Goal: Transaction & Acquisition: Subscribe to service/newsletter

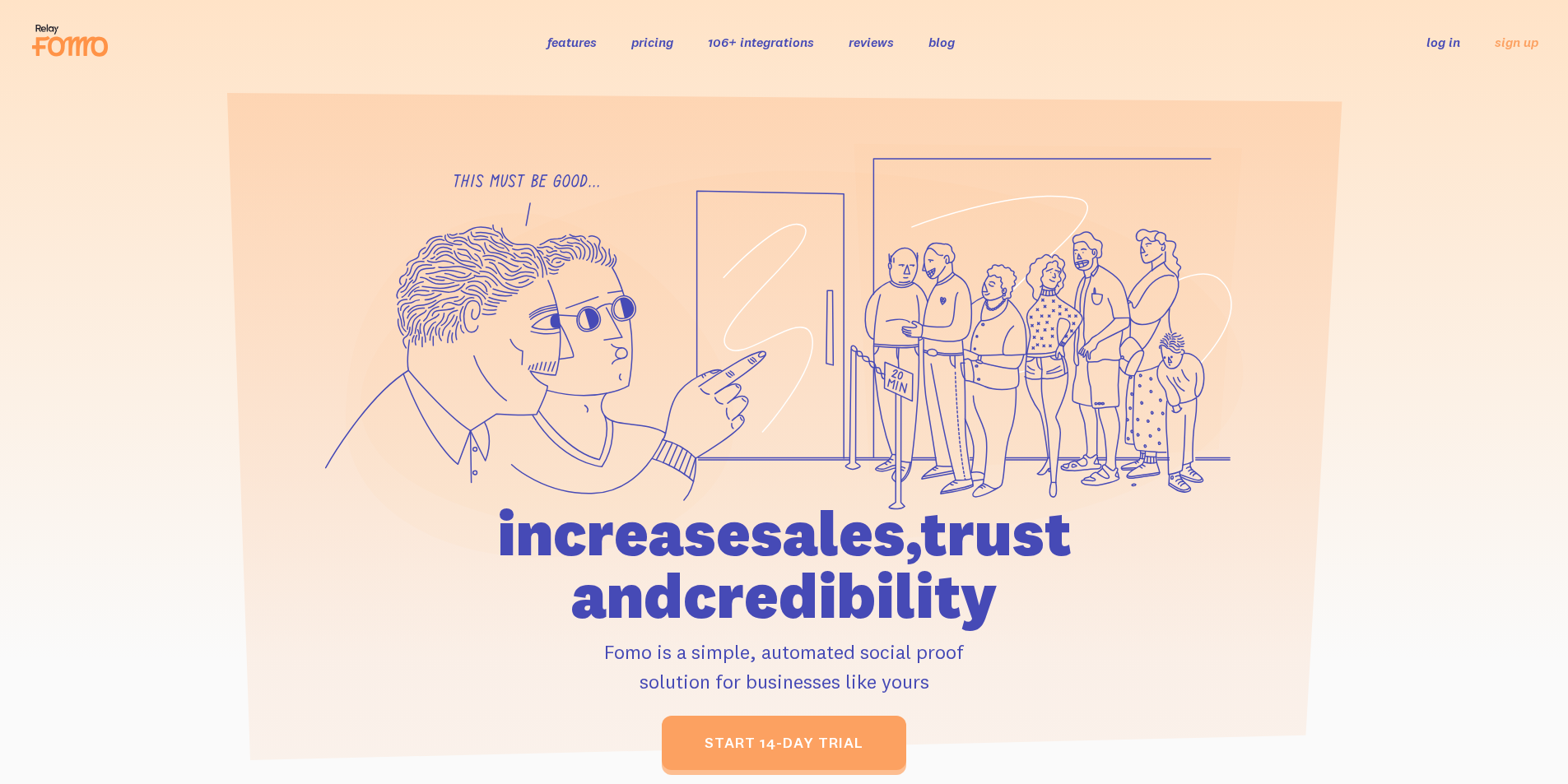
click at [652, 46] on link "pricing" at bounding box center [652, 42] width 42 height 16
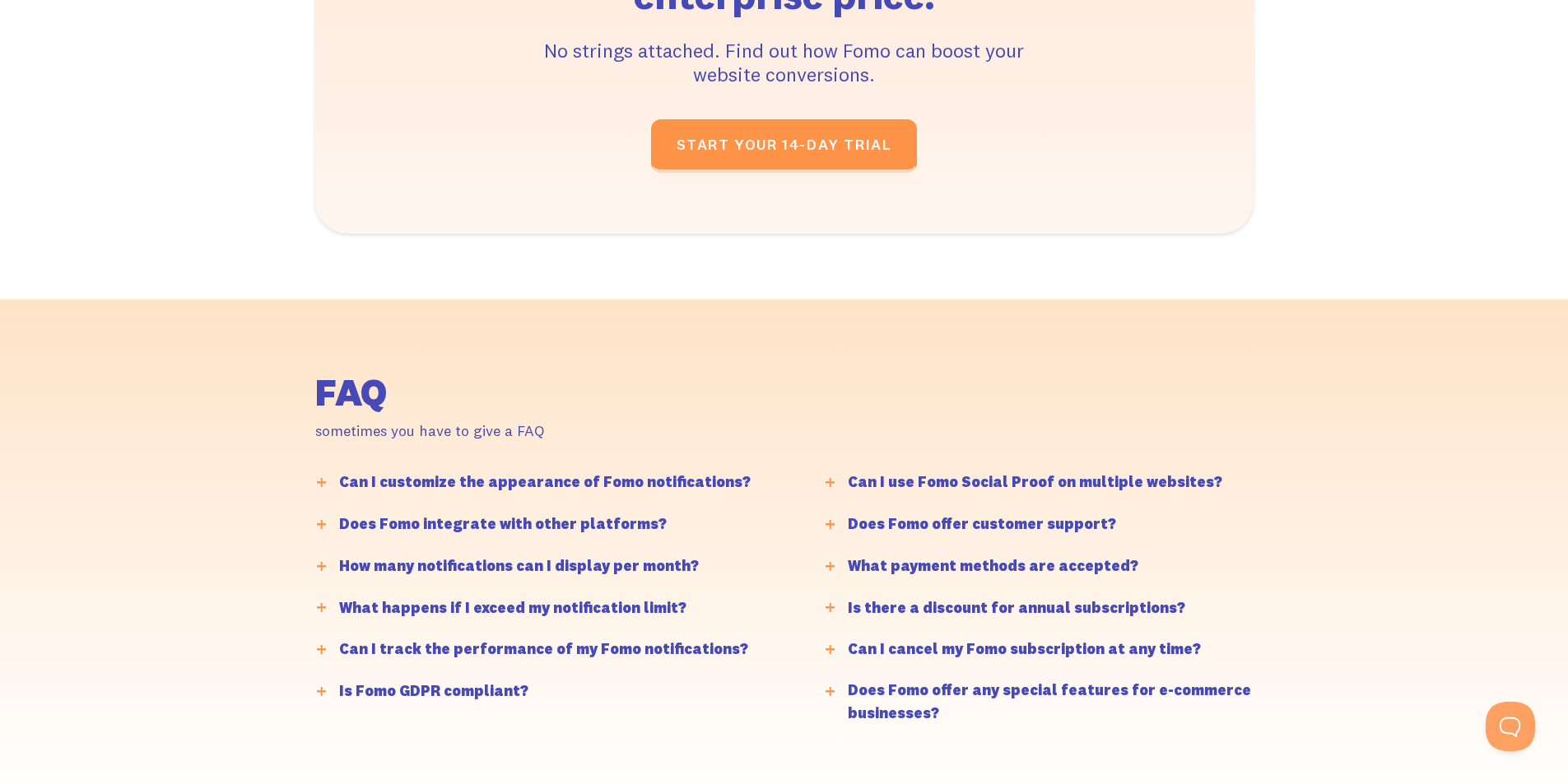
scroll to position [3573, 0]
